Goal: Information Seeking & Learning: Learn about a topic

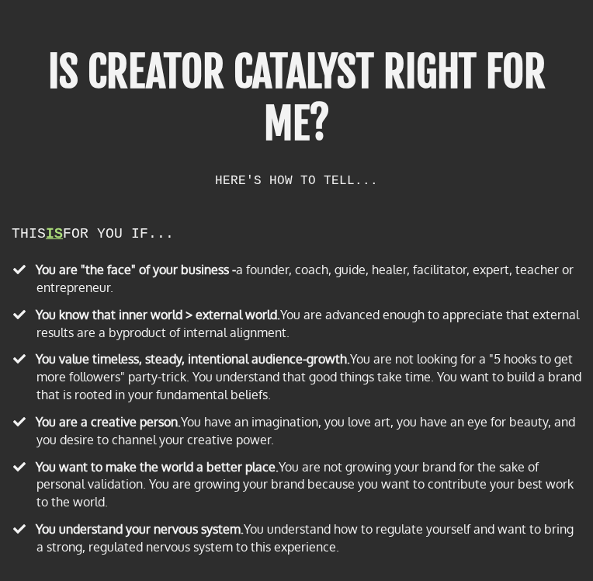
scroll to position [13862, 0]
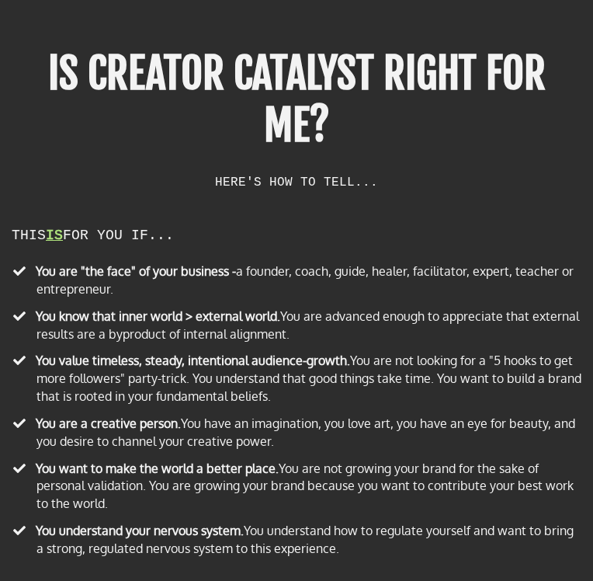
click at [263, 175] on h2 "HERE'S HOW TO TELL..." at bounding box center [297, 182] width 570 height 14
copy div "HERE'S HOW TO TELL..."
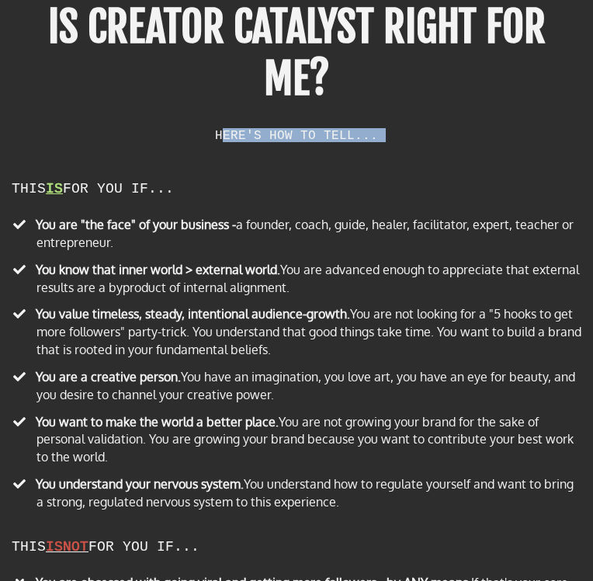
scroll to position [13916, 0]
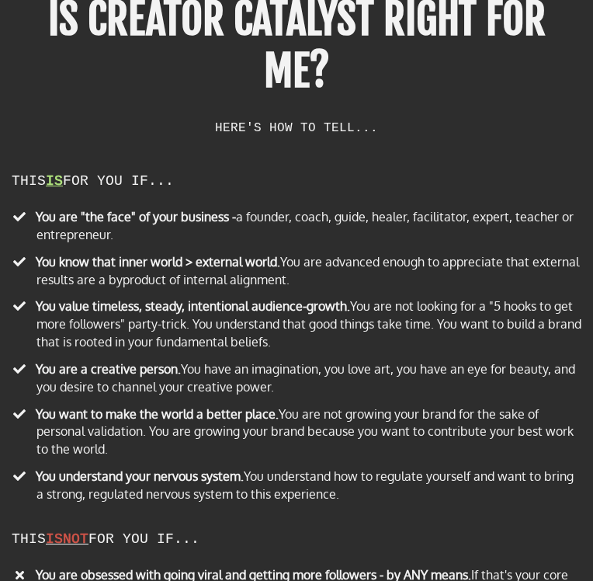
click at [107, 173] on div "THIS IS FOR YOU IF..." at bounding box center [297, 181] width 570 height 16
copy div "THIS IS FOR YOU IF..."
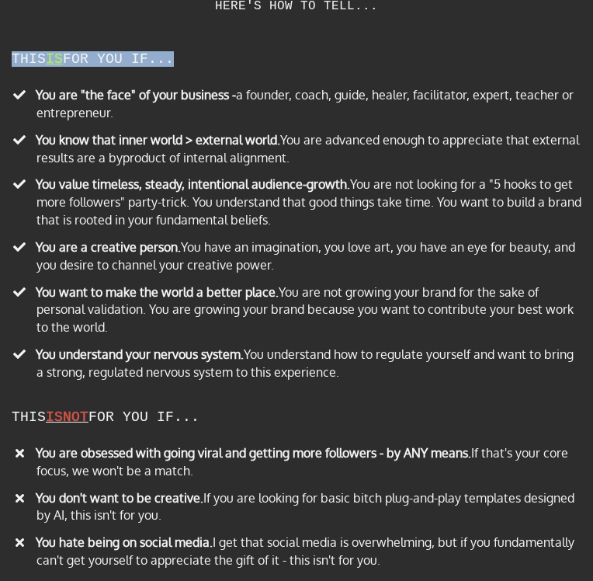
scroll to position [14116, 0]
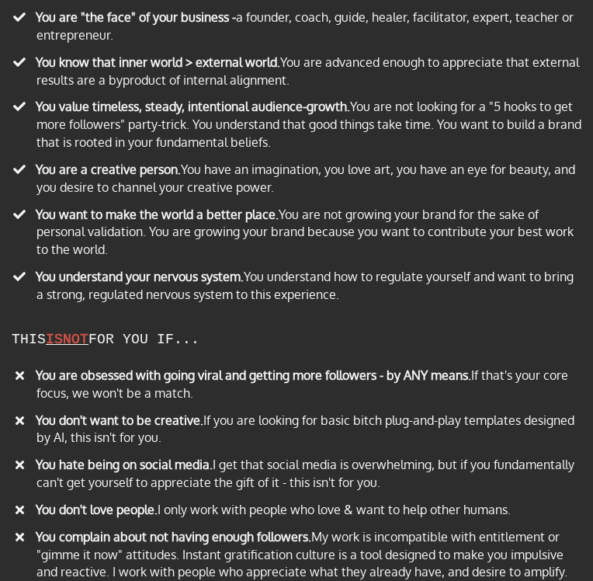
click at [83, 335] on b "NOT" at bounding box center [76, 339] width 26 height 16
copy div "THIS IS NOT FOR YOU IF..."
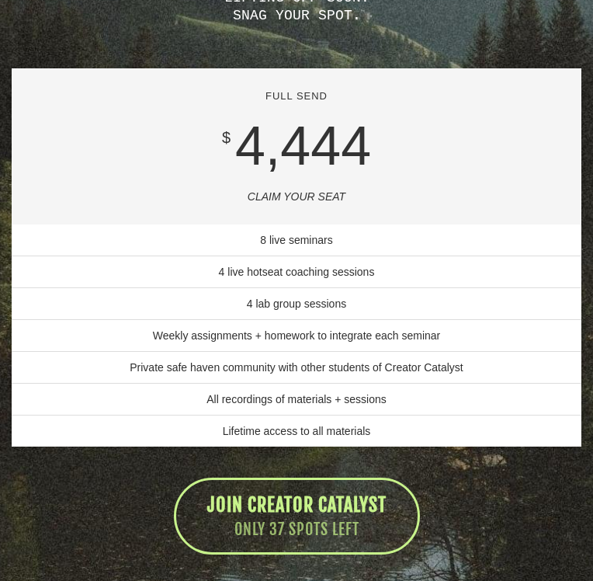
scroll to position [15104, 0]
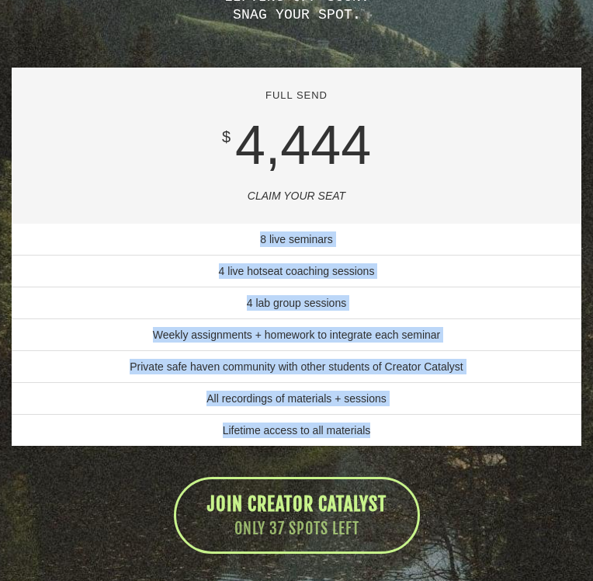
drag, startPoint x: 261, startPoint y: 231, endPoint x: 381, endPoint y: 433, distance: 235.6
click at [381, 433] on ul "8 live seminars 4 live hotseat coaching sessions 4 lab group sessions Weekly as…" at bounding box center [297, 335] width 570 height 222
copy ul "8 live seminars 4 live hotseat coaching sessions 4 lab group sessions Weekly as…"
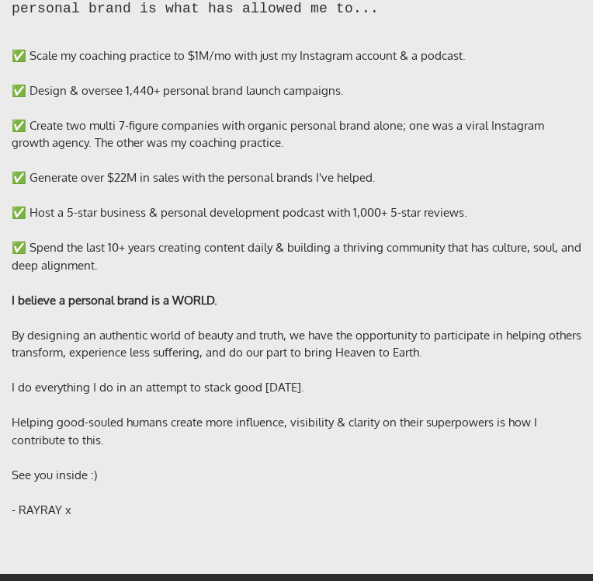
scroll to position [17459, 0]
